Goal: Task Accomplishment & Management: Complete application form

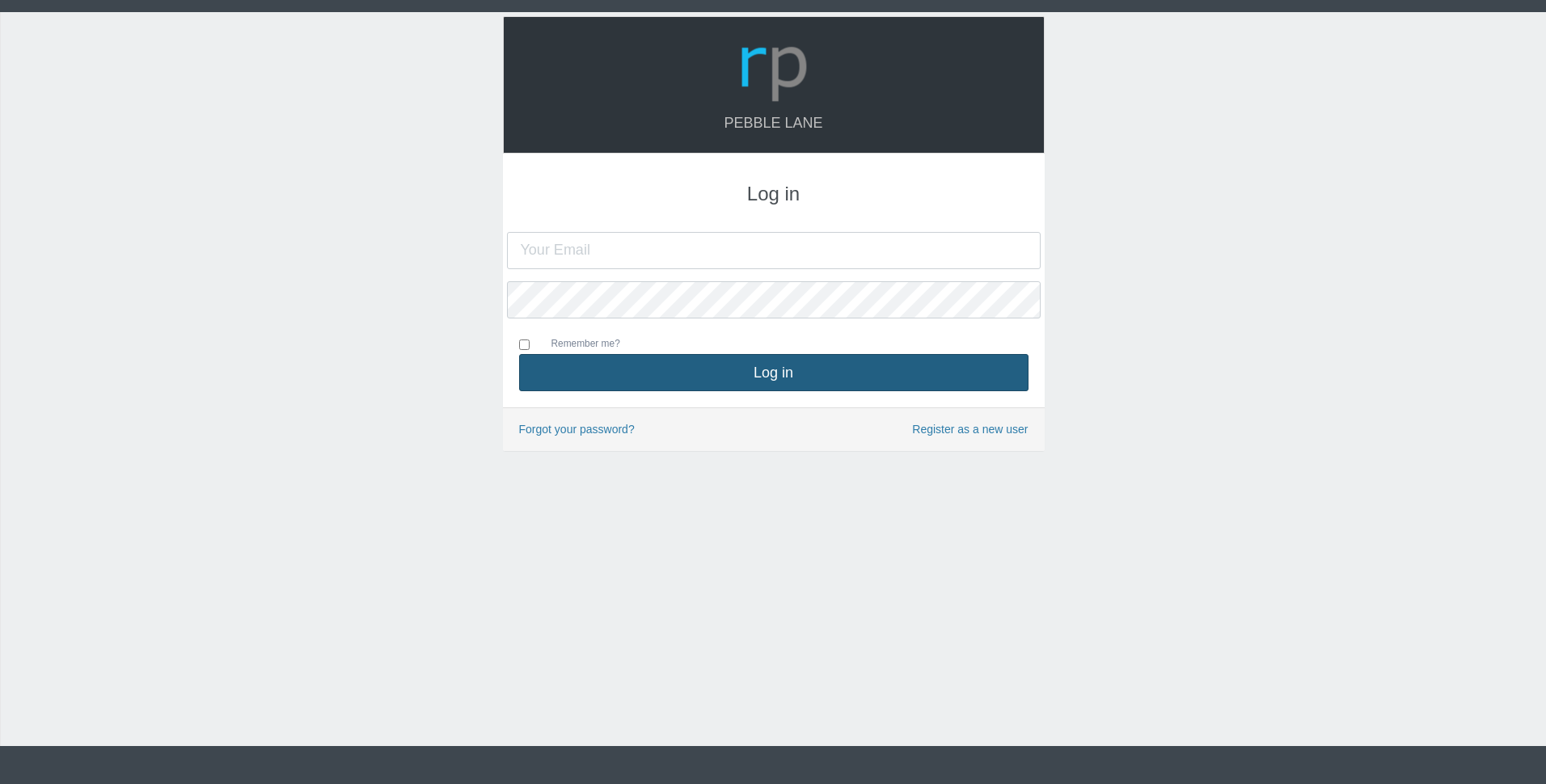
type input "[PERSON_NAME][EMAIL_ADDRESS][DOMAIN_NAME]"
click at [772, 381] on button "Log in" at bounding box center [773, 373] width 510 height 37
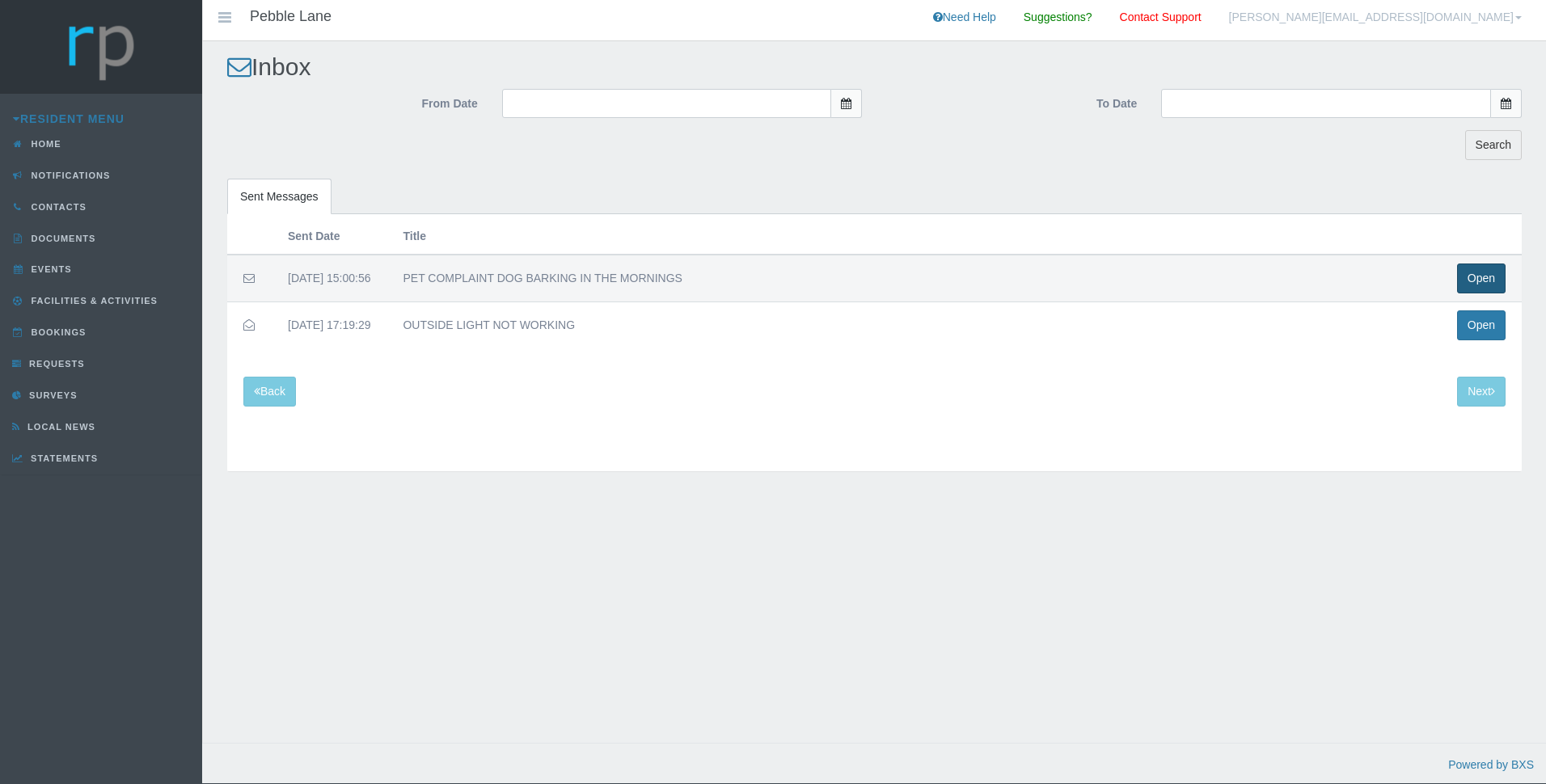
click at [1472, 273] on button "Open" at bounding box center [1481, 278] width 48 height 30
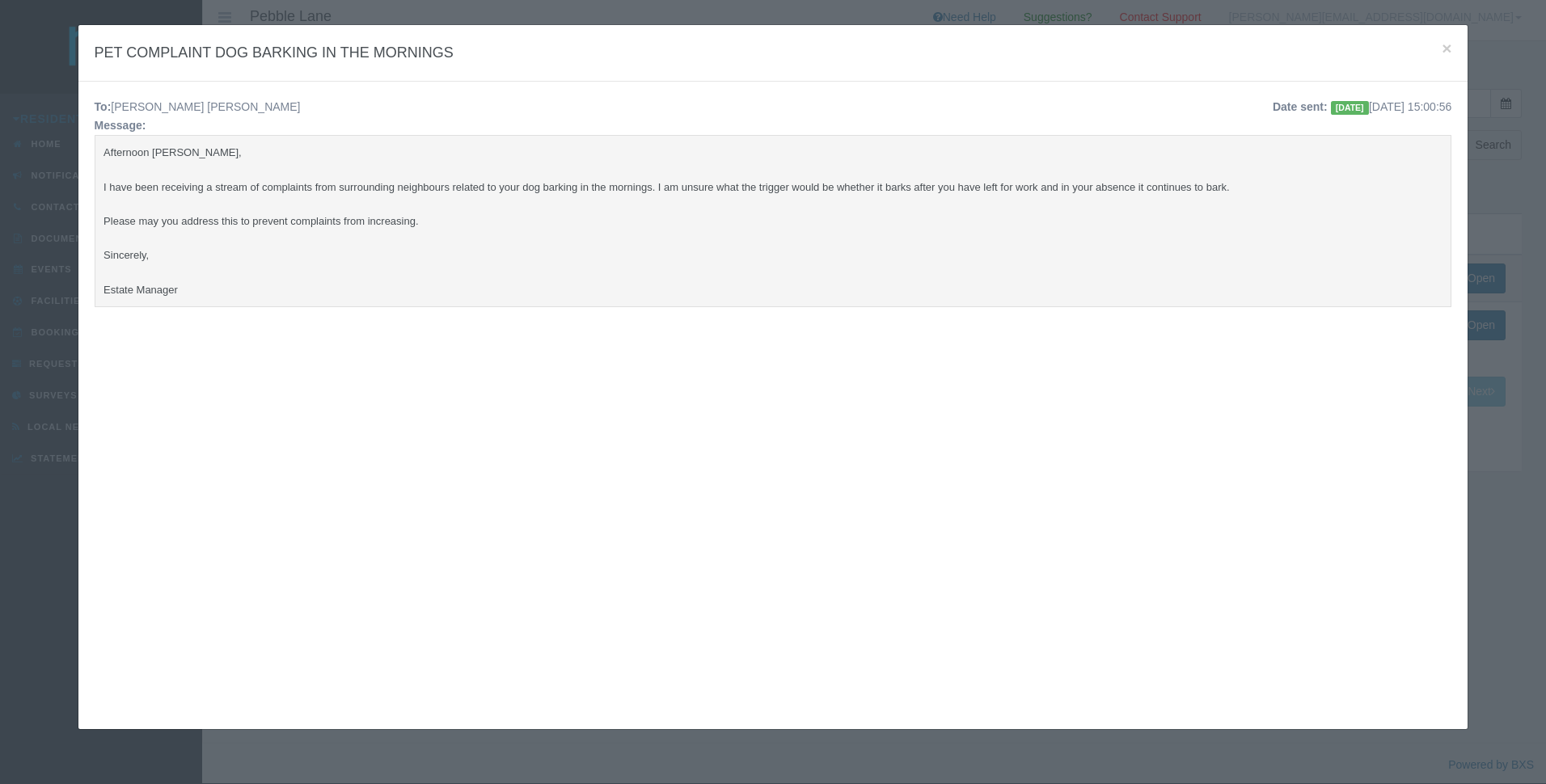
click at [196, 363] on div "To: Jacques Gey Van Pittius Date sent: Today 2025-10-06 15:00:56 Message: After…" at bounding box center [773, 398] width 1390 height 633
click at [208, 269] on pre "Afternoon Jacques, I have been receiving a stream of complaints from surroundin…" at bounding box center [773, 220] width 1358 height 172
click at [1442, 44] on span "×" at bounding box center [1446, 48] width 9 height 19
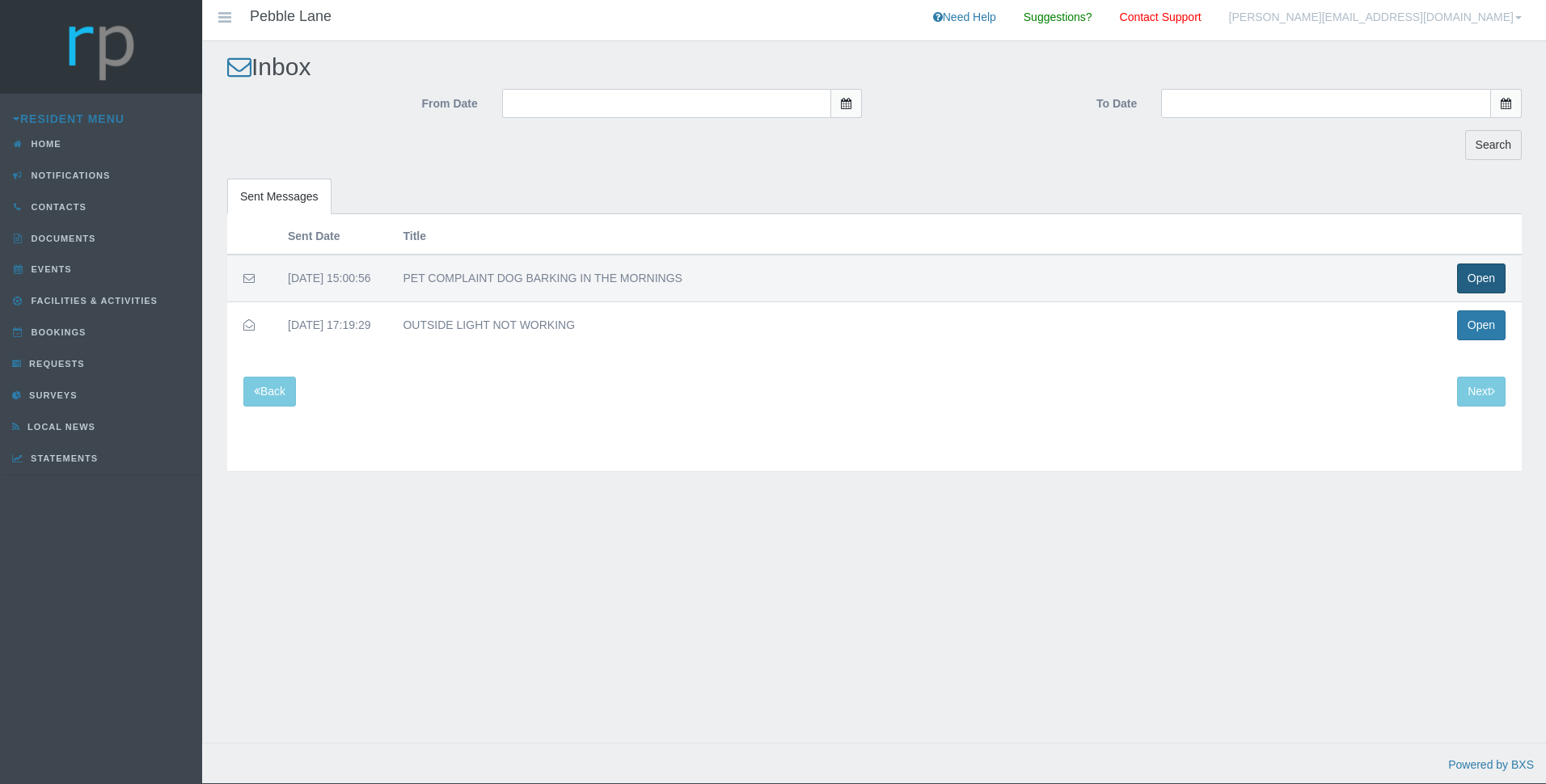
click at [1472, 280] on button "Open" at bounding box center [1481, 278] width 48 height 30
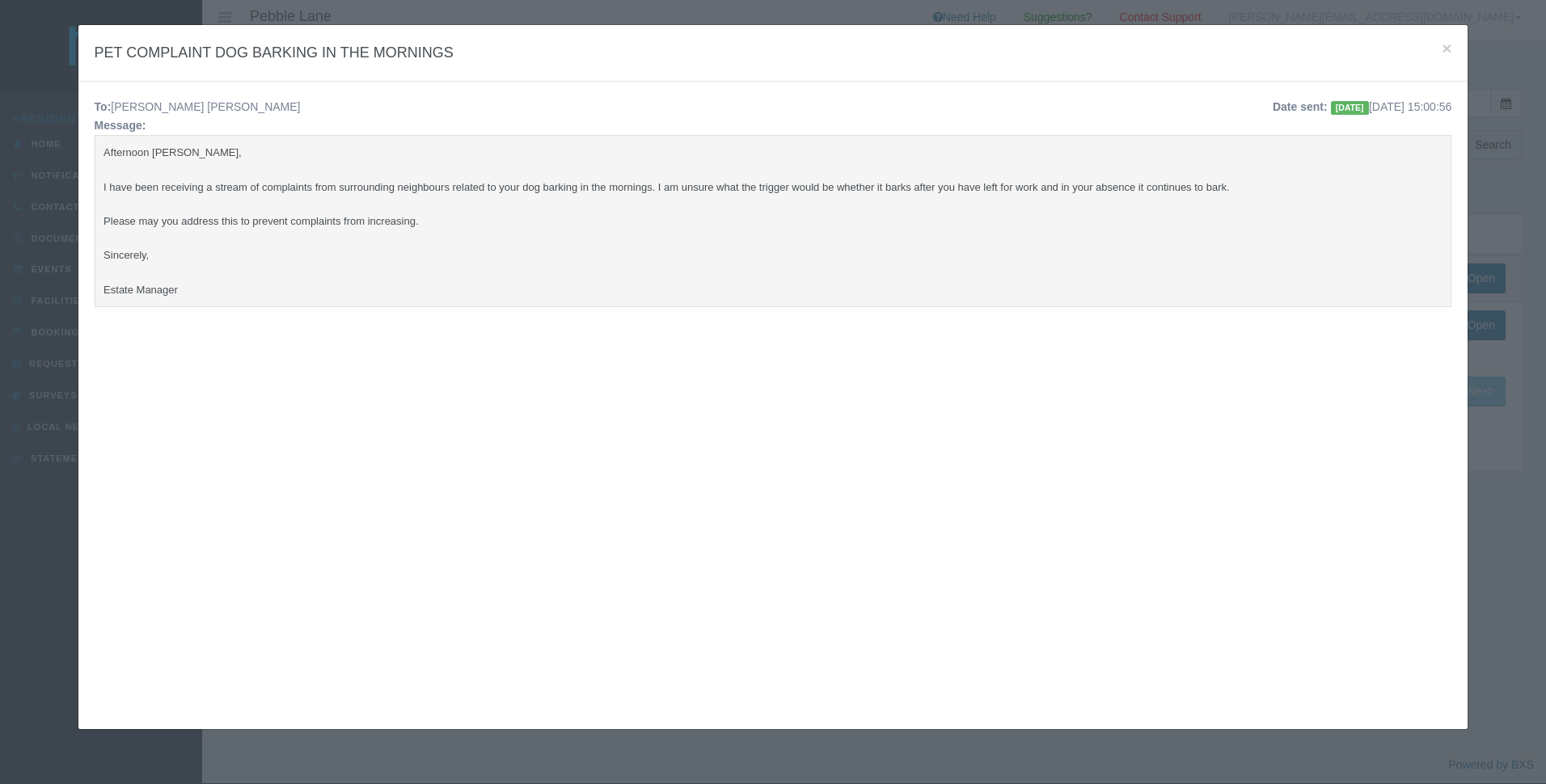
drag, startPoint x: 954, startPoint y: 275, endPoint x: 972, endPoint y: 257, distance: 25.5
click at [956, 274] on pre "Afternoon Jacques, I have been receiving a stream of complaints from surroundin…" at bounding box center [773, 220] width 1358 height 172
click at [1331, 107] on span "[DATE]" at bounding box center [1349, 108] width 38 height 14
click at [1367, 103] on div "Date sent: Today 2025-10-06 15:00:56" at bounding box center [1233, 107] width 460 height 19
click at [1369, 103] on div "Date sent: Today 2025-10-06 15:00:56" at bounding box center [1233, 107] width 460 height 19
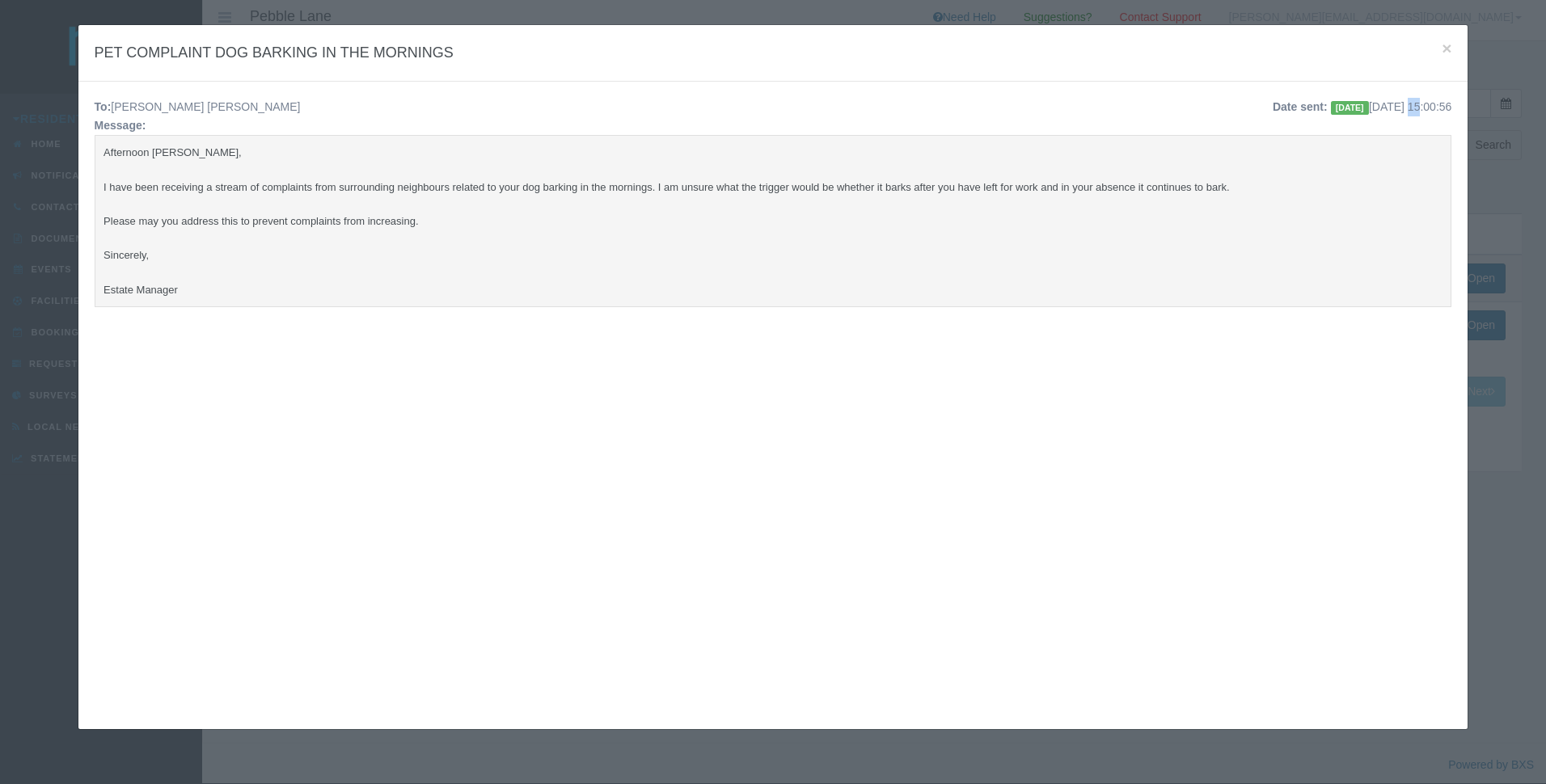
copy div "10"
click at [1369, 116] on div "Message:" at bounding box center [773, 125] width 1381 height 19
drag, startPoint x: 892, startPoint y: 289, endPoint x: 846, endPoint y: 278, distance: 47.3
click at [891, 289] on pre "Afternoon Jacques, I have been receiving a stream of complaints from surroundin…" at bounding box center [773, 220] width 1358 height 172
drag, startPoint x: 698, startPoint y: 263, endPoint x: 719, endPoint y: 253, distance: 23.3
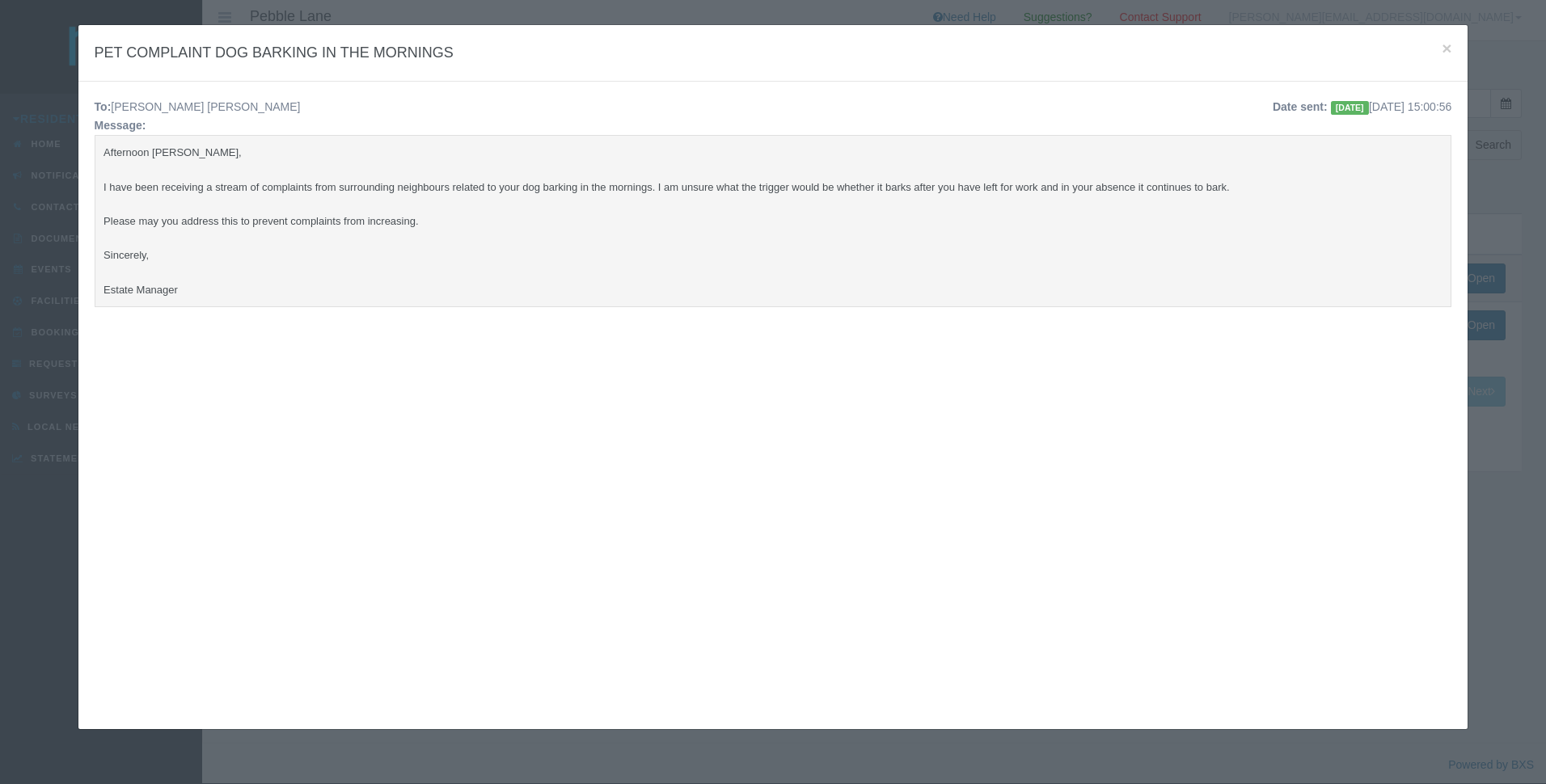
click at [699, 261] on pre "Afternoon Jacques, I have been receiving a stream of complaints from surroundin…" at bounding box center [773, 220] width 1358 height 172
click at [1442, 46] on span "×" at bounding box center [1446, 48] width 9 height 19
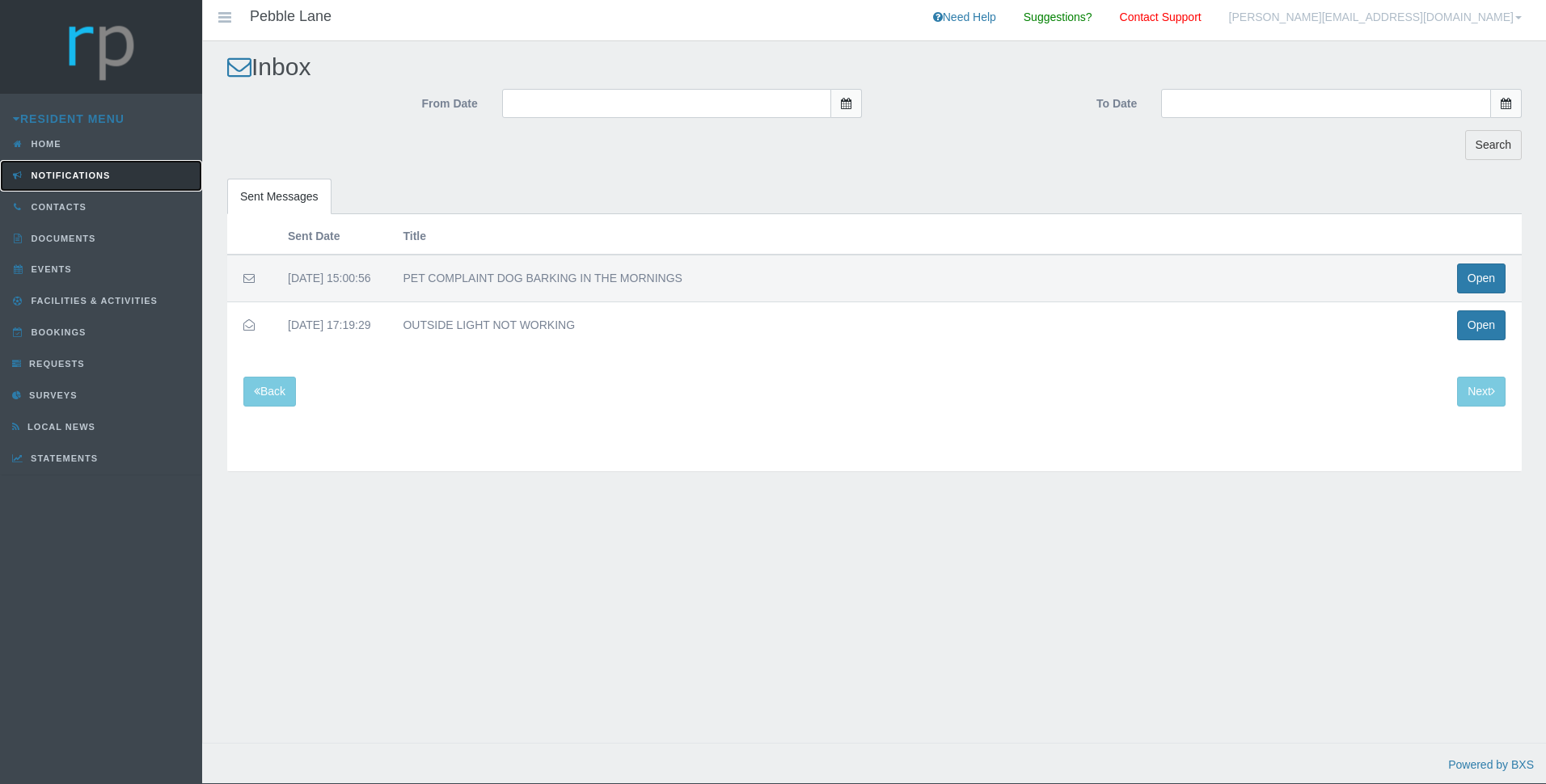
click at [88, 175] on span "Notifications" at bounding box center [69, 175] width 83 height 9
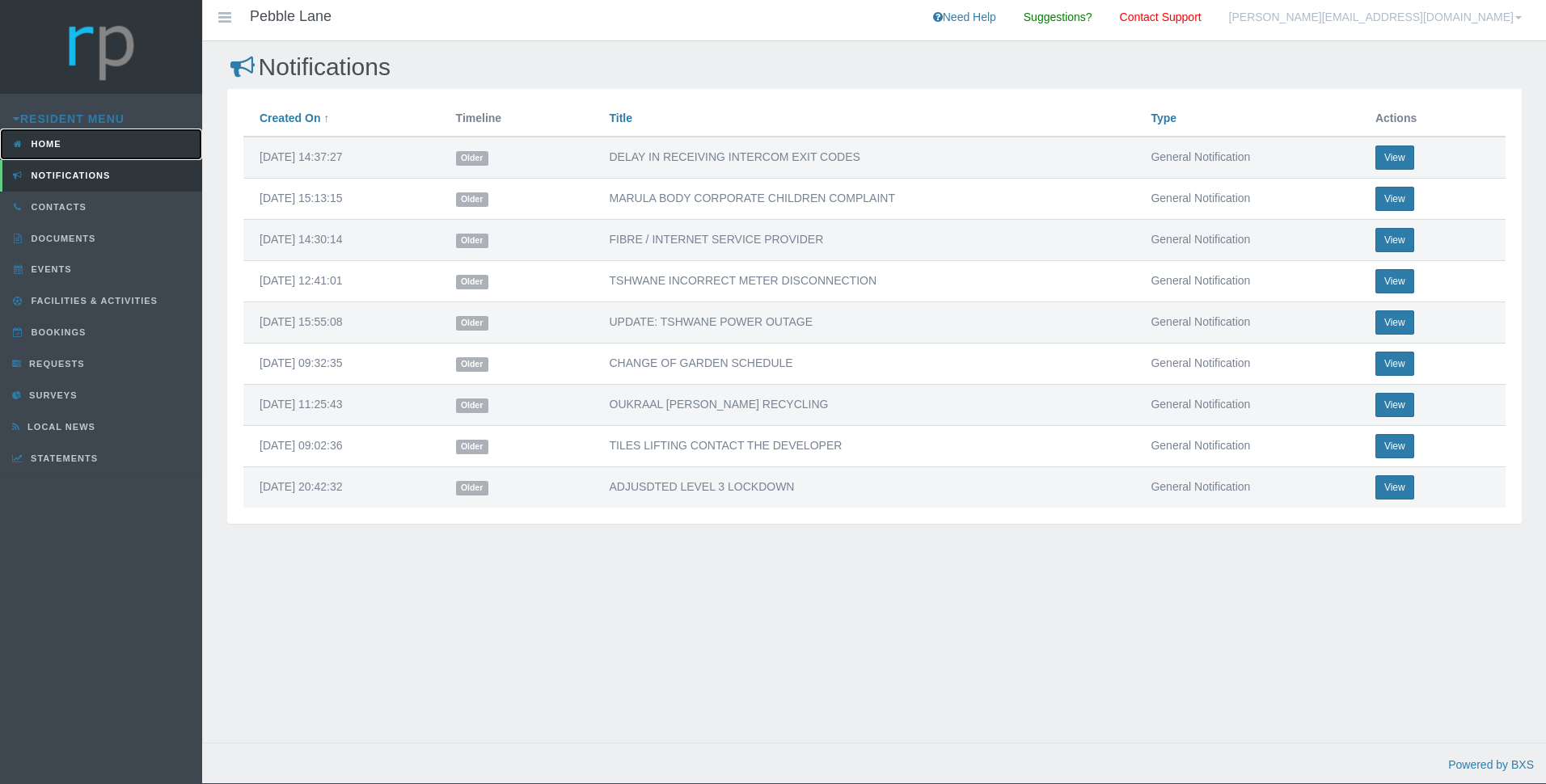
click at [44, 145] on span "Home" at bounding box center [44, 143] width 34 height 9
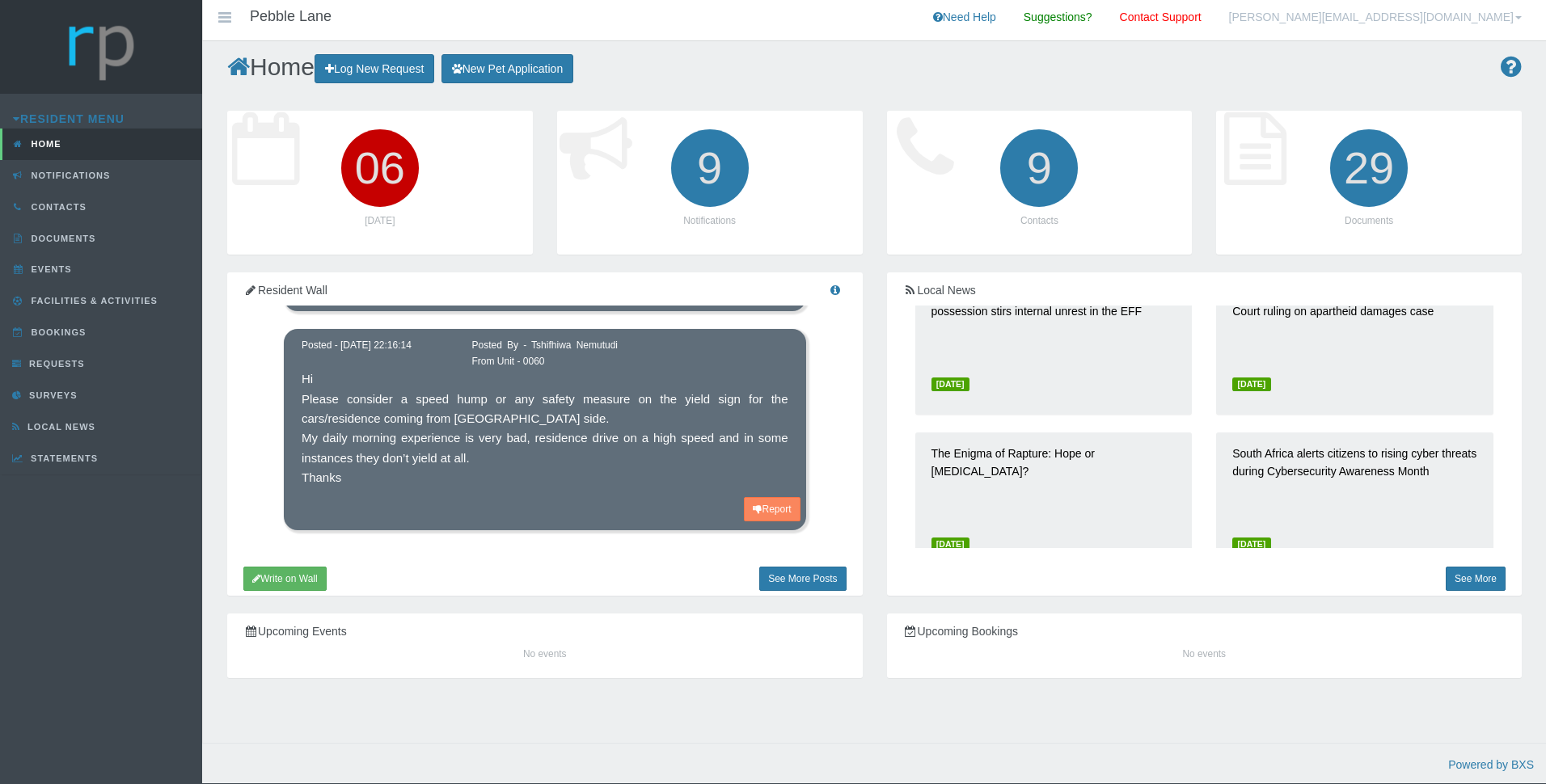
scroll to position [404, 0]
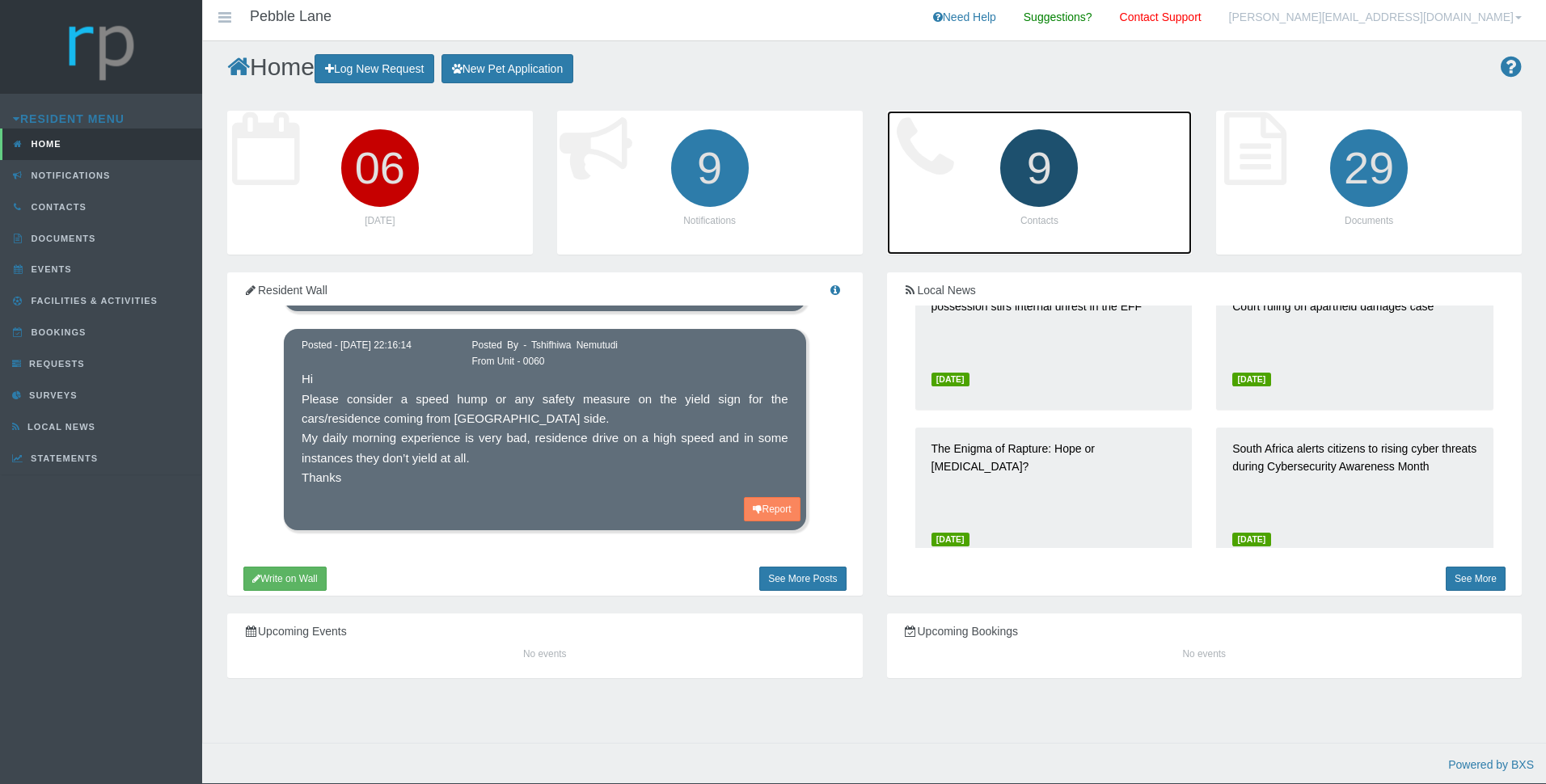
click at [1040, 220] on p "Contacts" at bounding box center [1040, 221] width 273 height 15
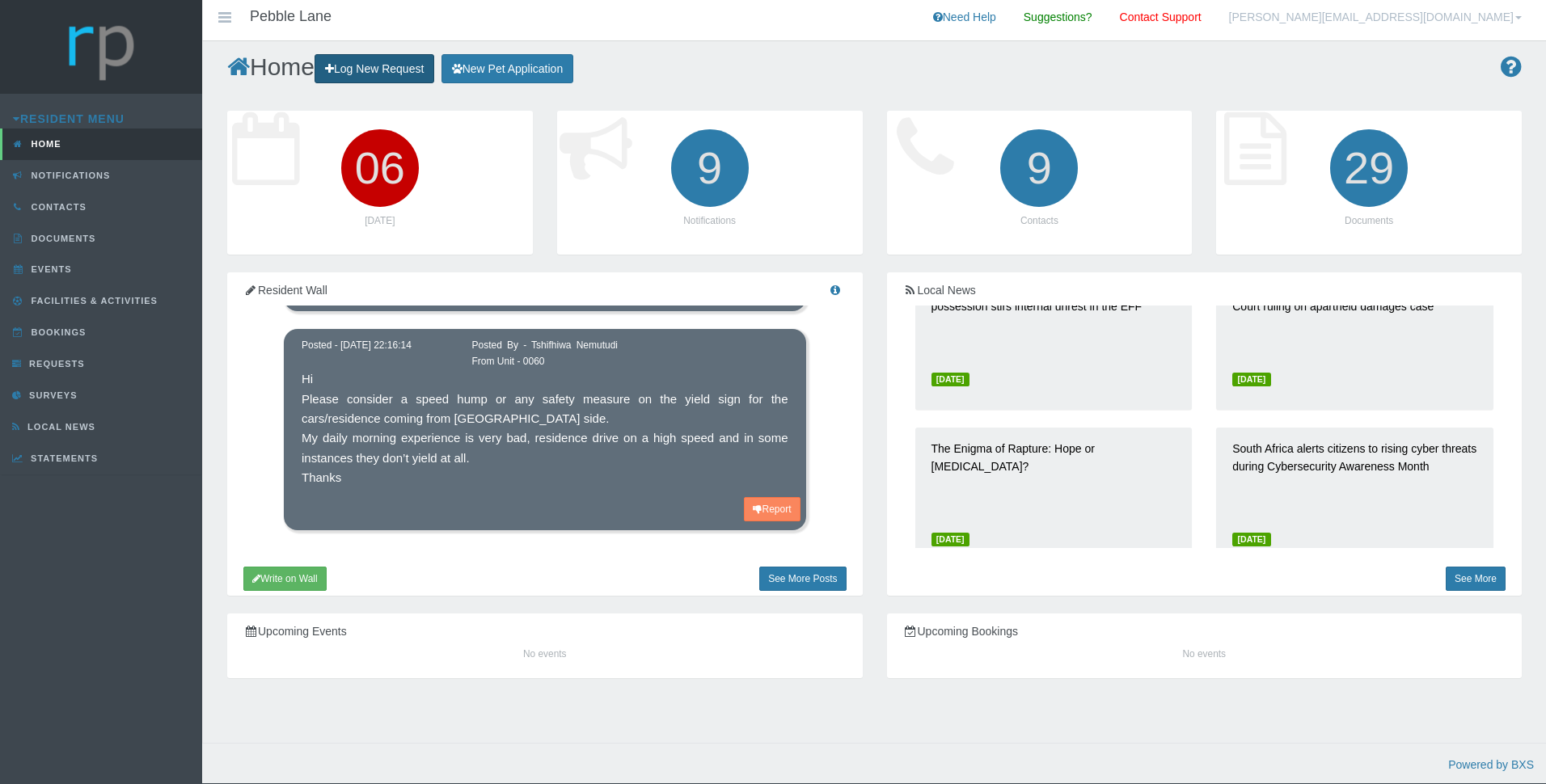
click at [377, 69] on link "Log New Request" at bounding box center [374, 69] width 120 height 30
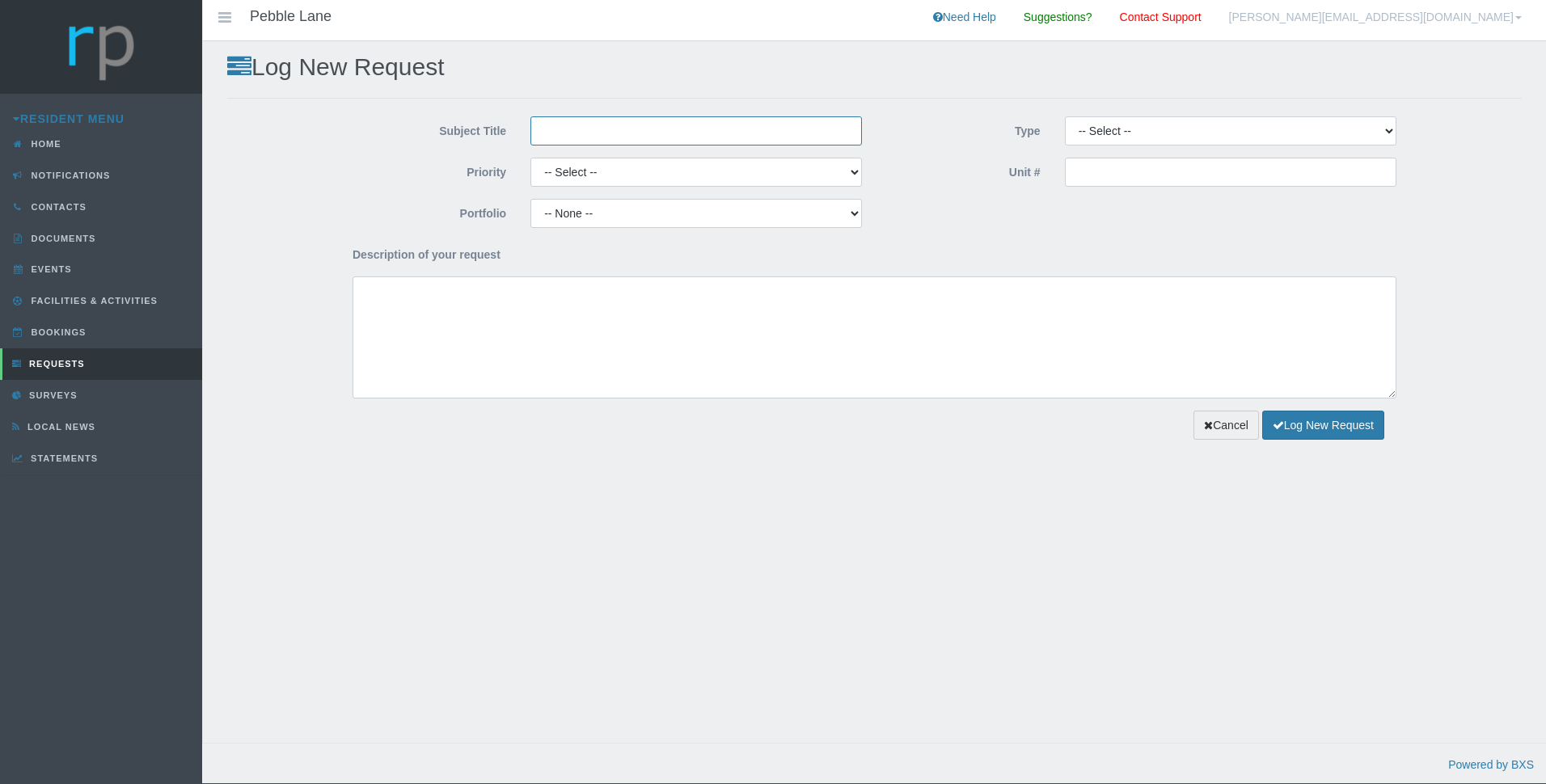
click at [631, 139] on input "Subject Title" at bounding box center [695, 131] width 332 height 29
type input "Dog Barking"
click at [1384, 131] on select "-- Select -- Complaint Compliment Enquiry Request for maintenance Other (not li…" at bounding box center [1230, 131] width 332 height 29
select select "COMPLAINT"
click at [1064, 117] on select "-- Select -- Complaint Compliment Enquiry Request for maintenance Other (not li…" at bounding box center [1230, 131] width 332 height 29
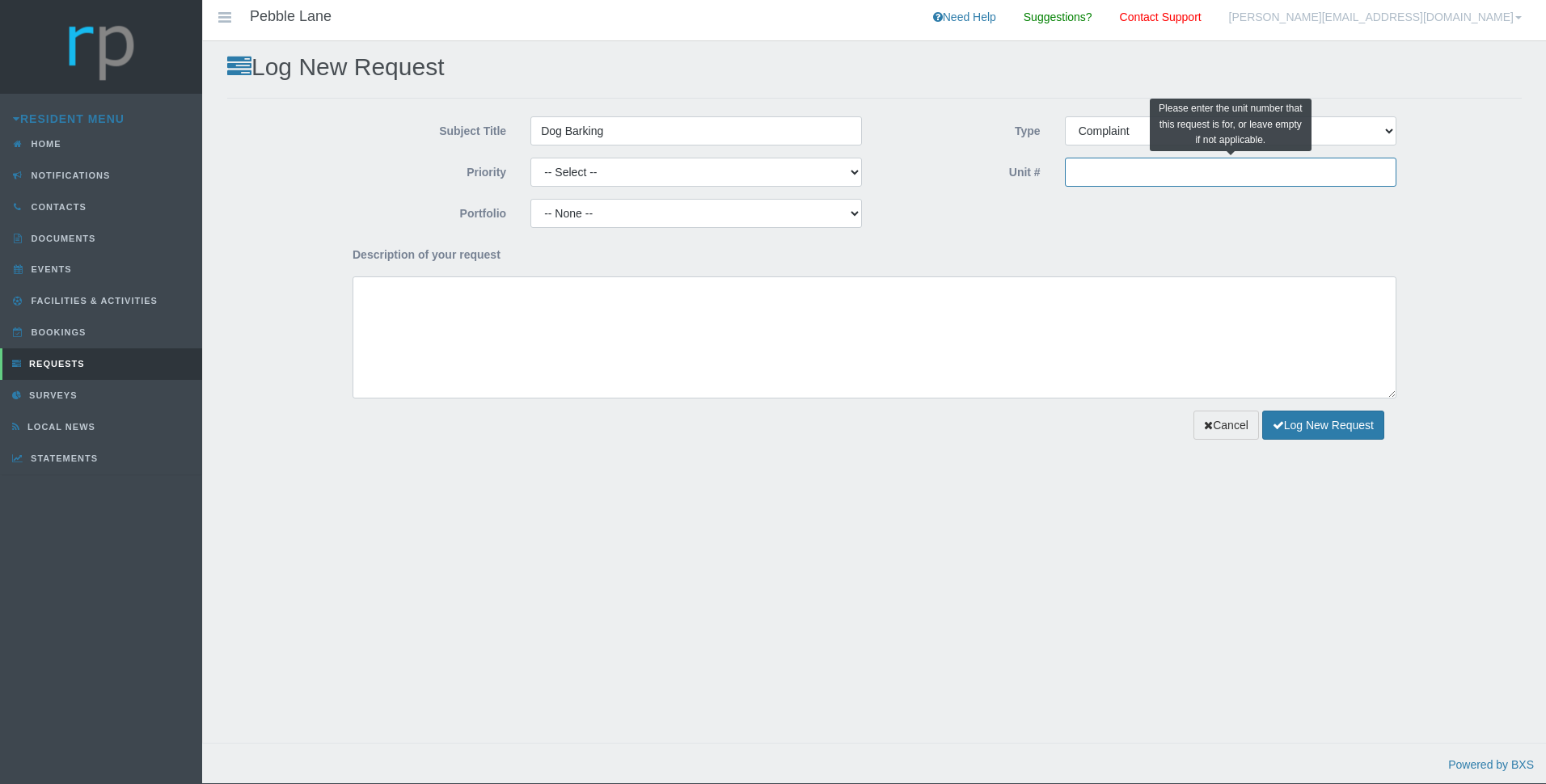
click at [1088, 175] on input "Unit #" at bounding box center [1230, 172] width 332 height 29
click at [686, 176] on select "-- Select -- High Low Normal" at bounding box center [695, 172] width 332 height 29
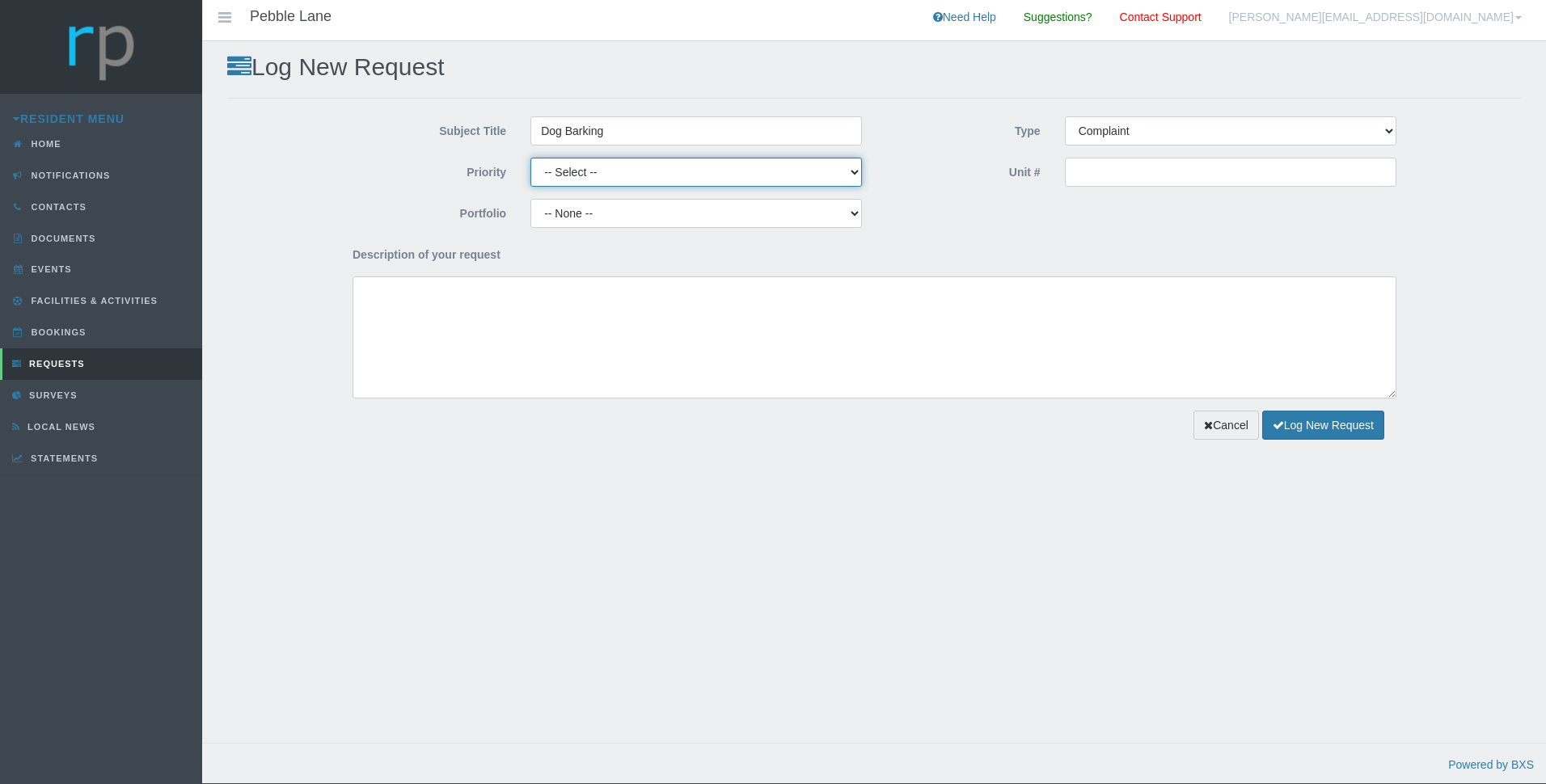
select select "HIGH"
click at [530, 158] on select "-- Select -- High Low Normal" at bounding box center [695, 172] width 332 height 29
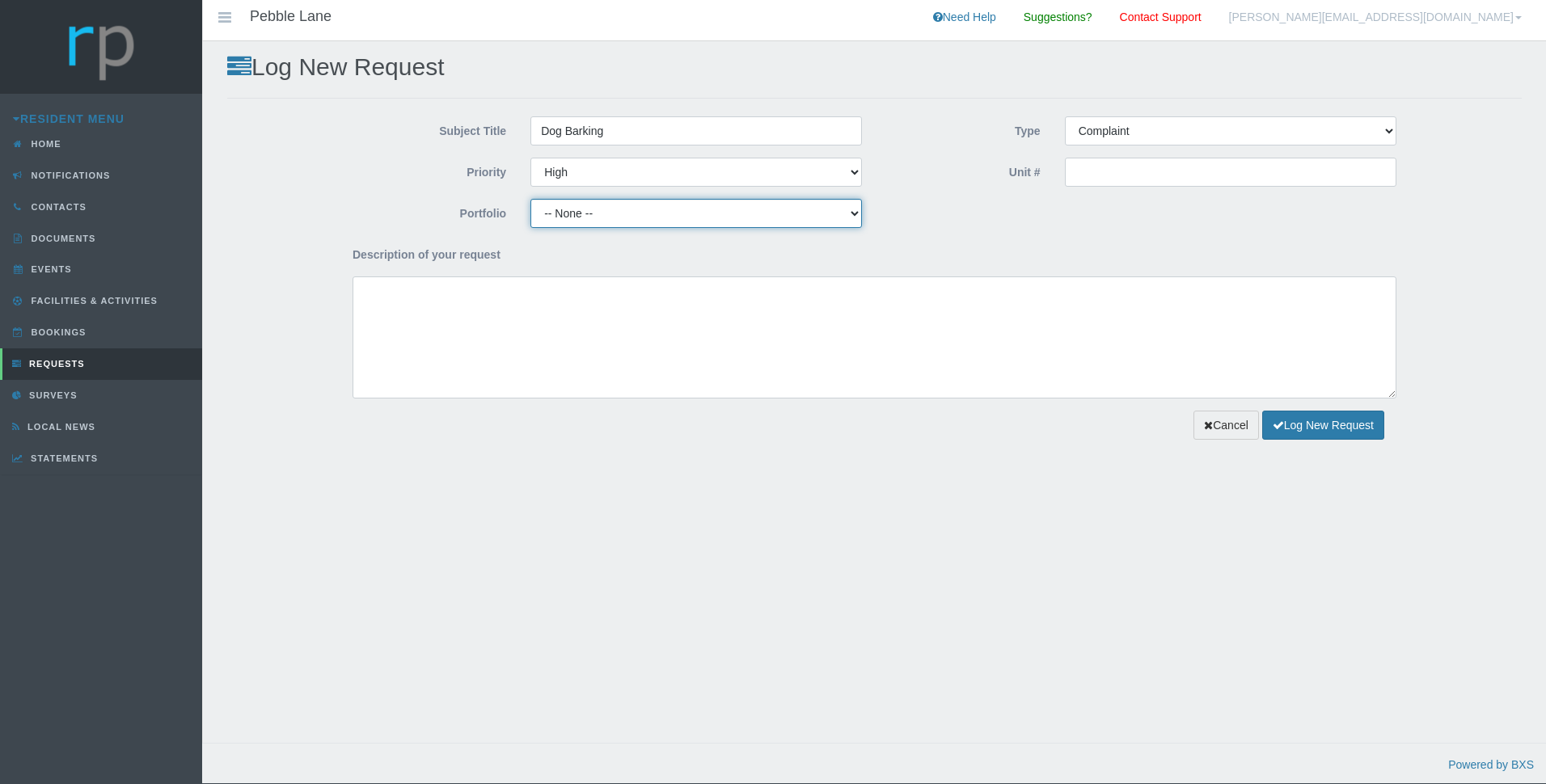
click at [667, 209] on select "-- None -- Compliance / Rules and Regulations Finance Maintenance Managing Agen…" at bounding box center [695, 214] width 332 height 29
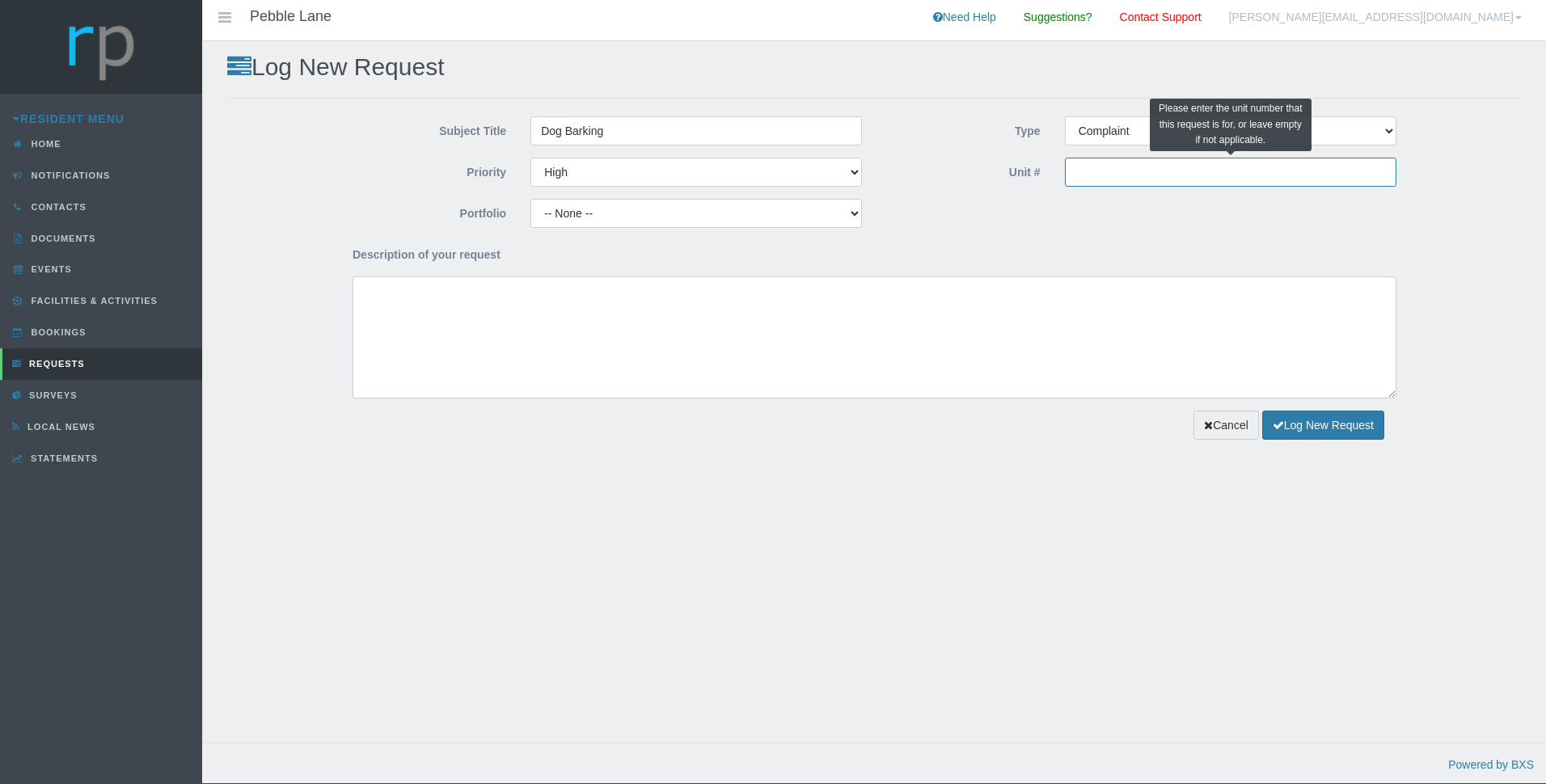
click at [1134, 175] on input "Unit #" at bounding box center [1230, 172] width 332 height 29
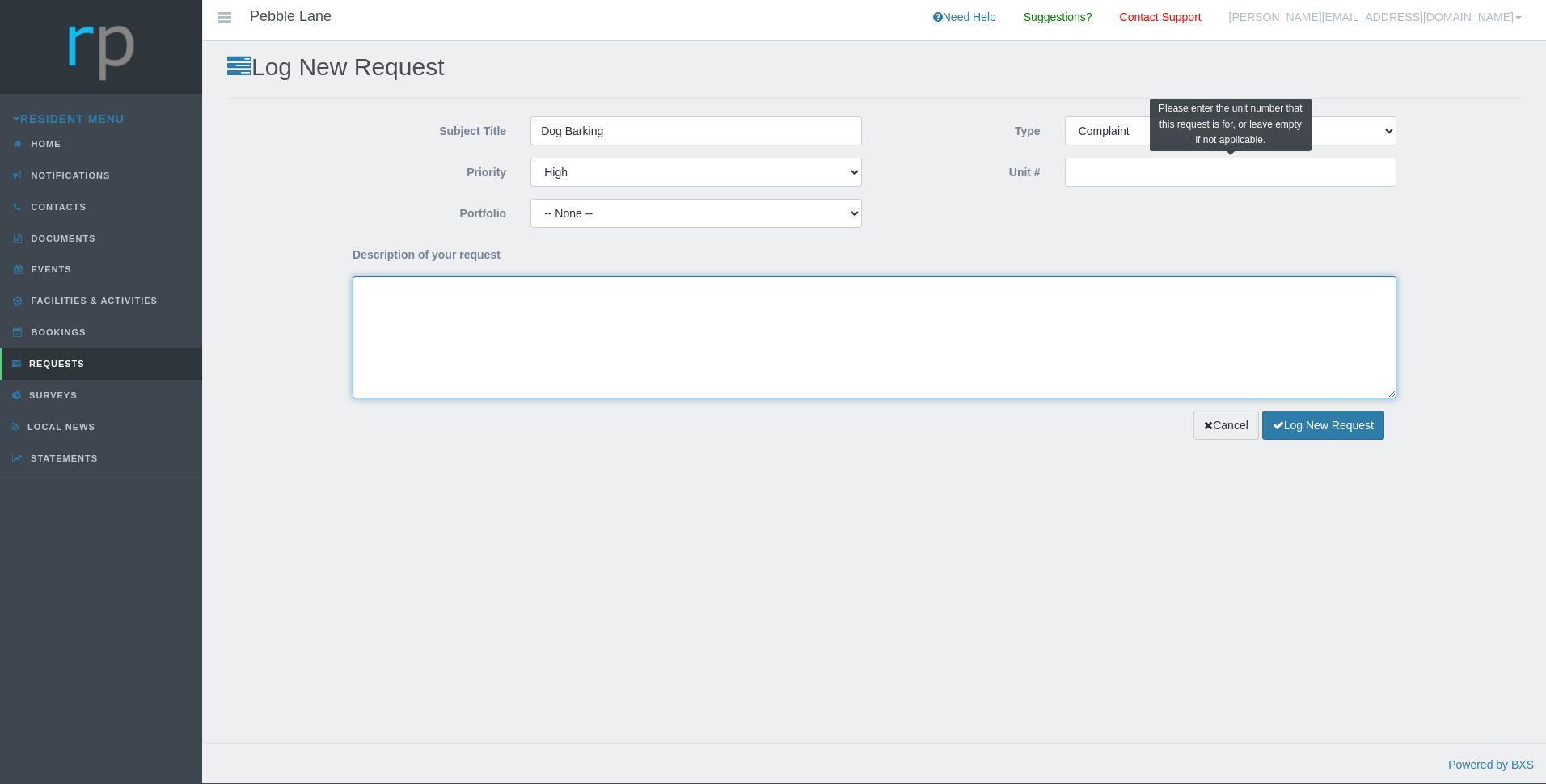
click at [721, 300] on textarea "Description of your request" at bounding box center [874, 337] width 1044 height 122
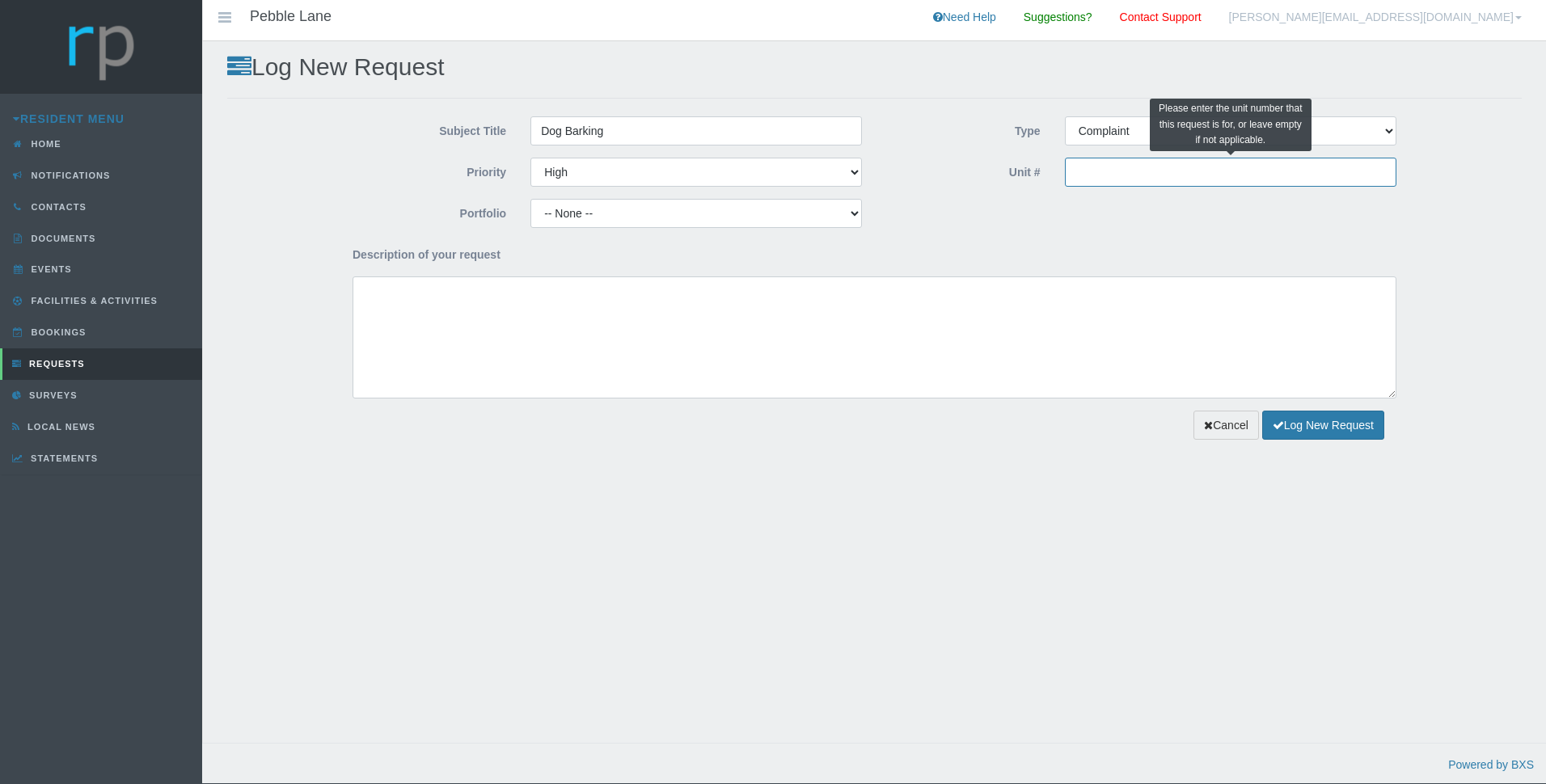
click at [1161, 165] on input "Unit #" at bounding box center [1230, 172] width 332 height 29
type input "13"
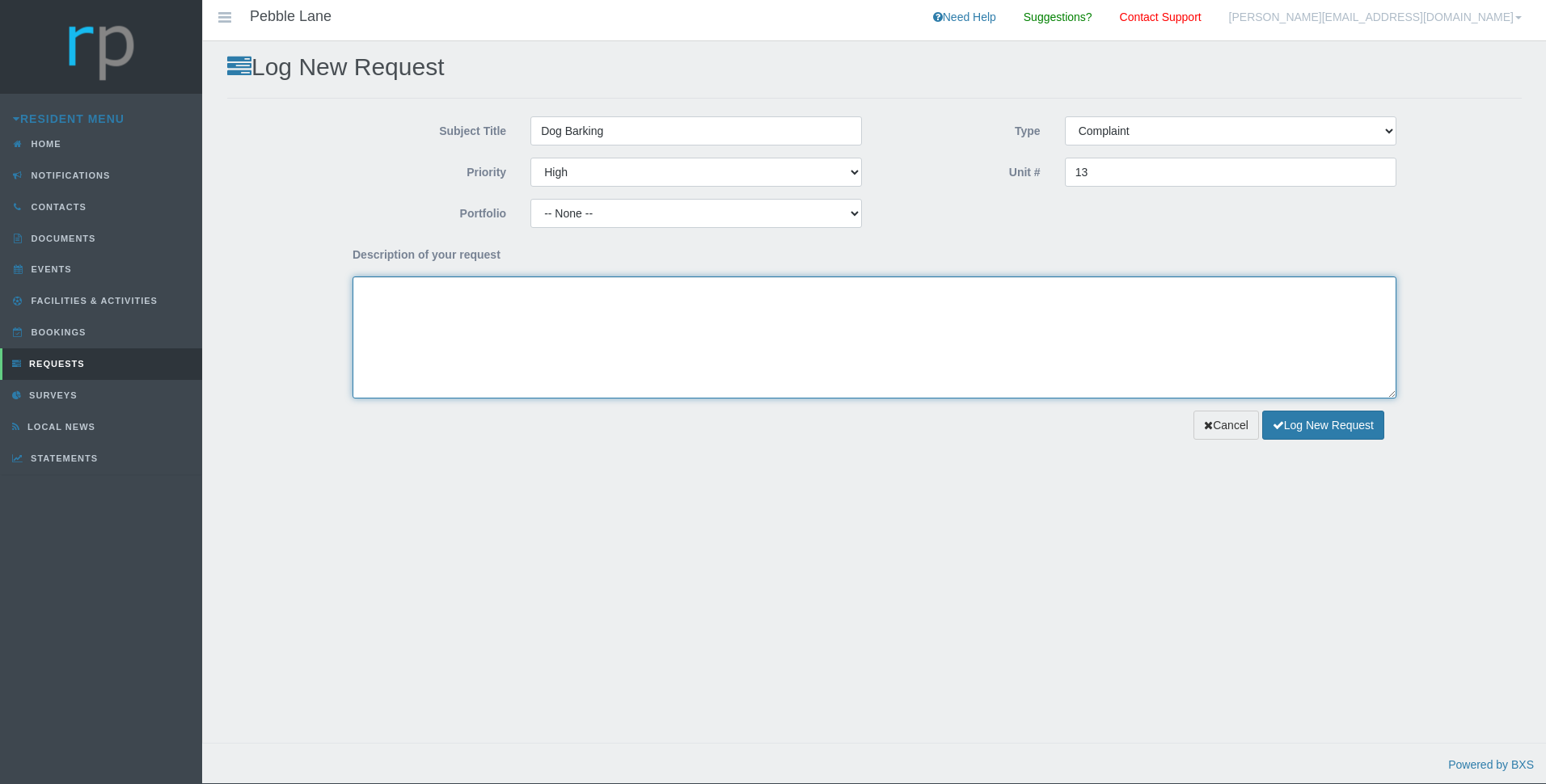
click at [543, 309] on textarea "Description of your request" at bounding box center [874, 337] width 1044 height 122
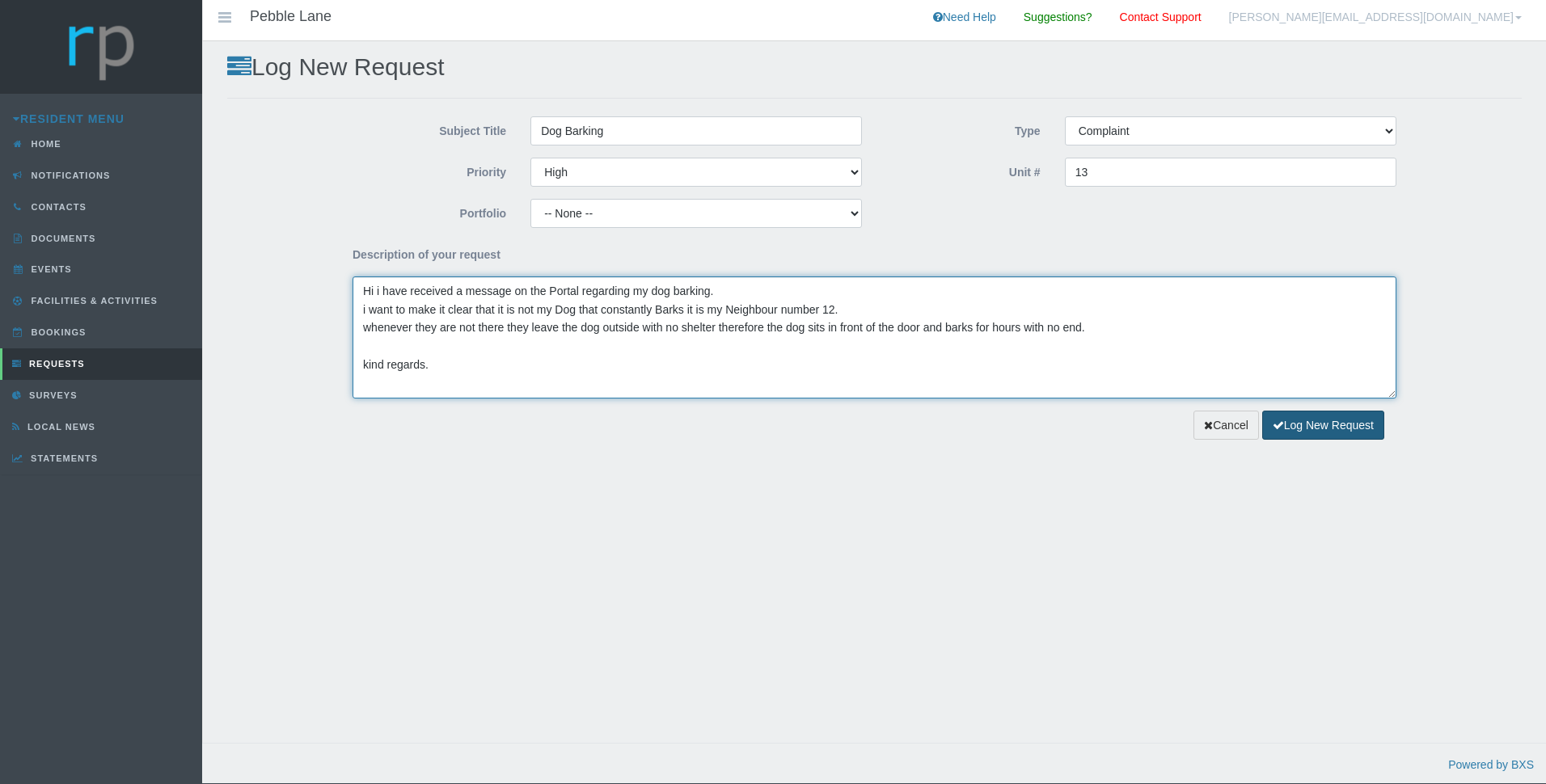
type textarea "Hi i have received a message on the Portal regarding my dog barking. i want to …"
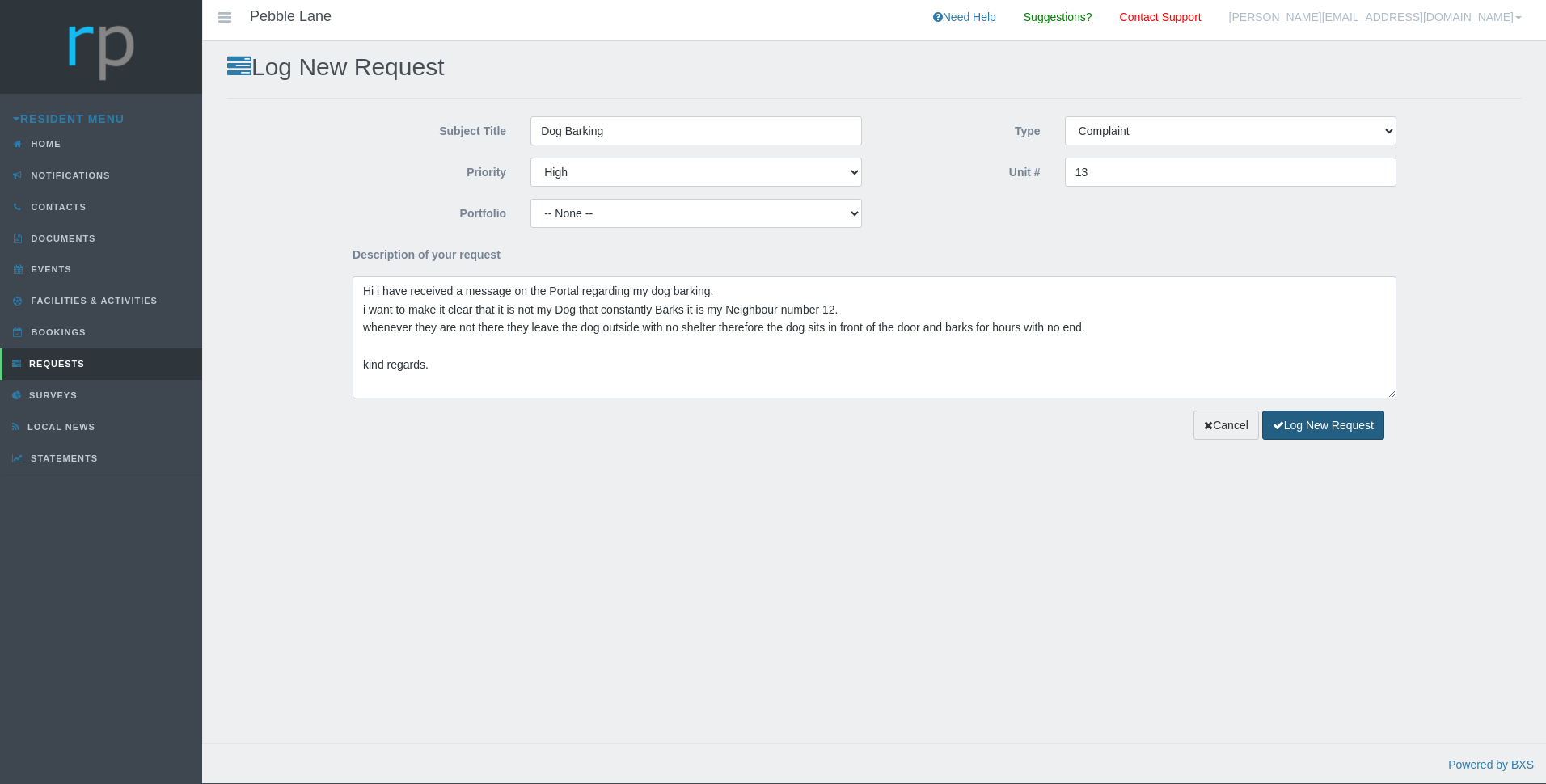
click at [1338, 422] on button "Log New Request" at bounding box center [1323, 425] width 122 height 30
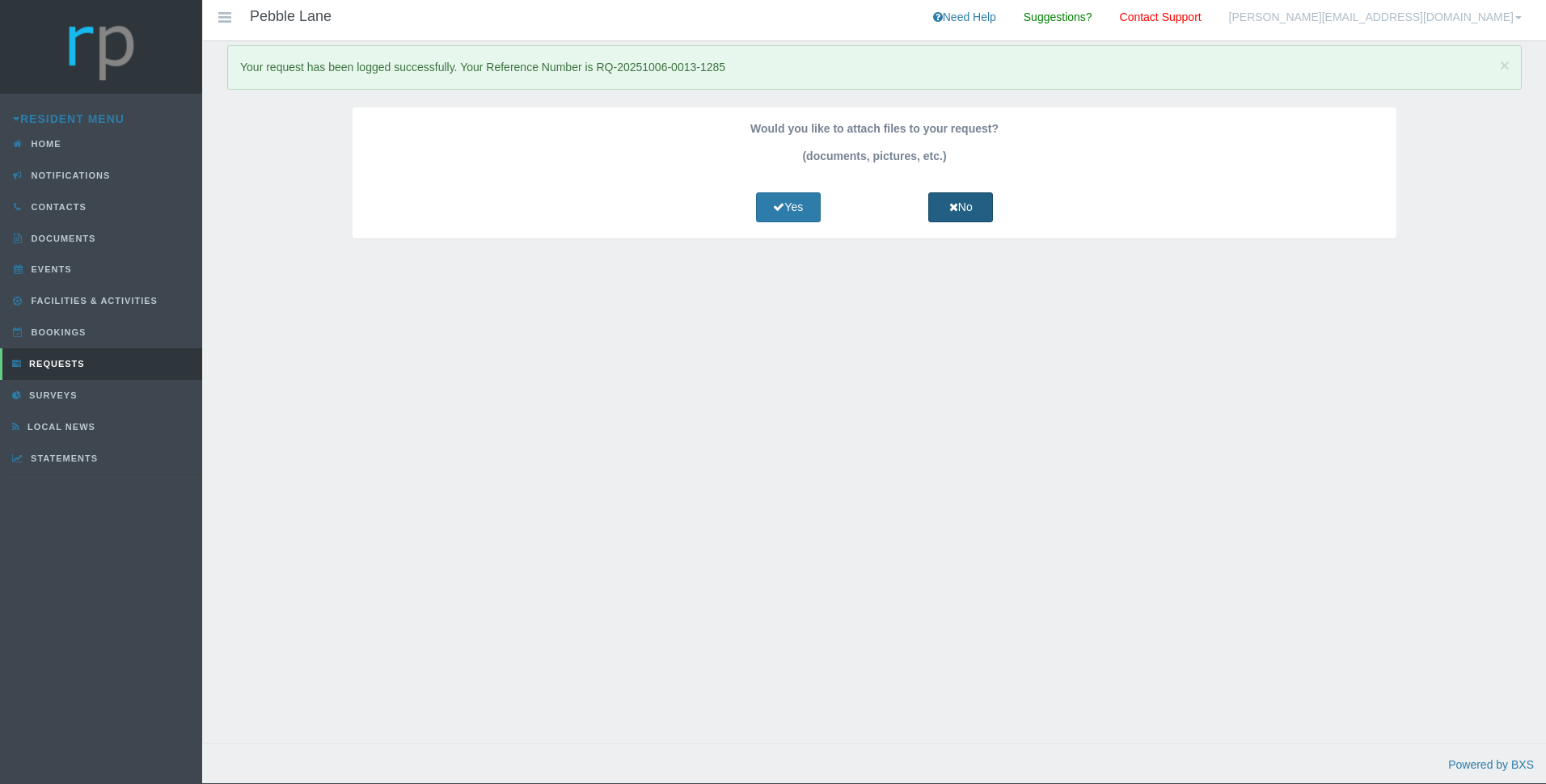
click at [978, 203] on link "No" at bounding box center [960, 207] width 64 height 30
